Goal: Transaction & Acquisition: Purchase product/service

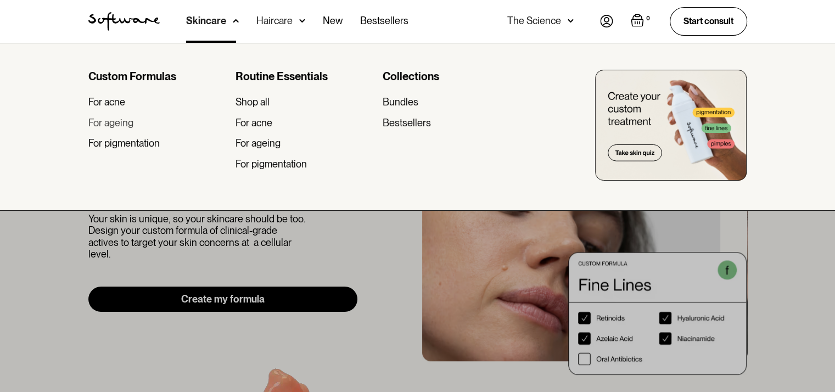
click at [119, 123] on div "For ageing" at bounding box center [110, 123] width 45 height 12
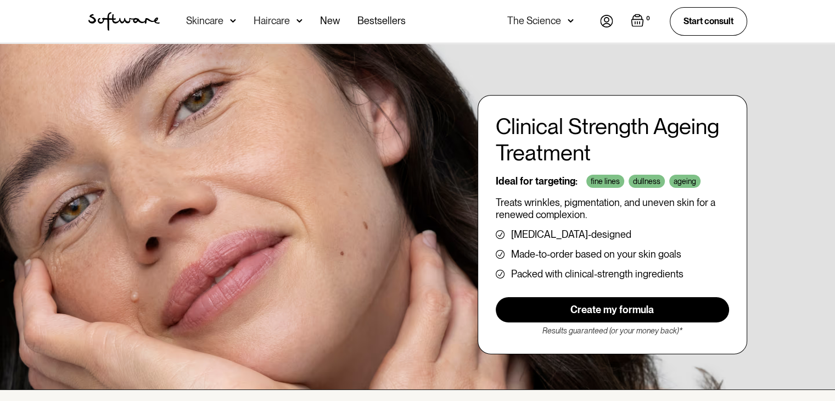
click at [296, 21] on img at bounding box center [299, 20] width 6 height 11
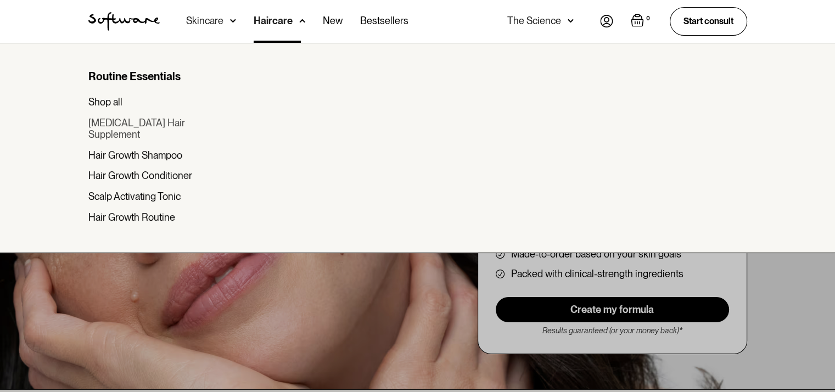
click at [155, 124] on div "[MEDICAL_DATA] Hair Supplement" at bounding box center [157, 129] width 138 height 24
